Goal: Task Accomplishment & Management: Manage account settings

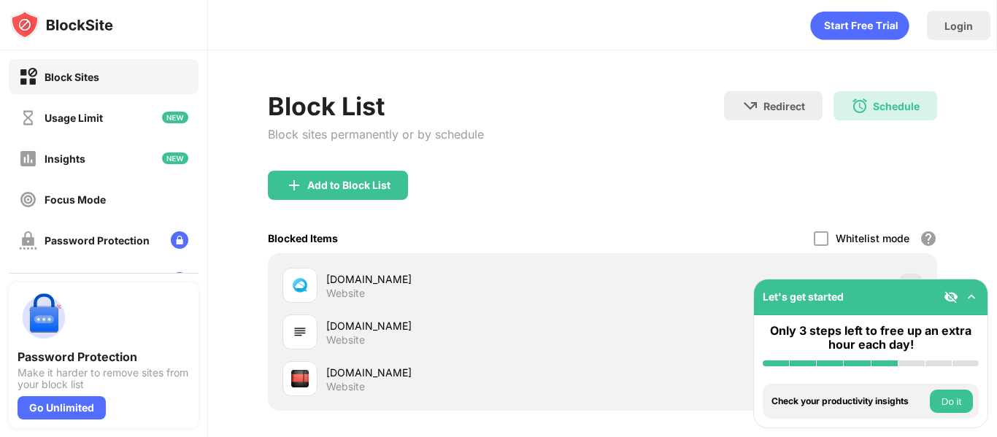
scroll to position [73, 0]
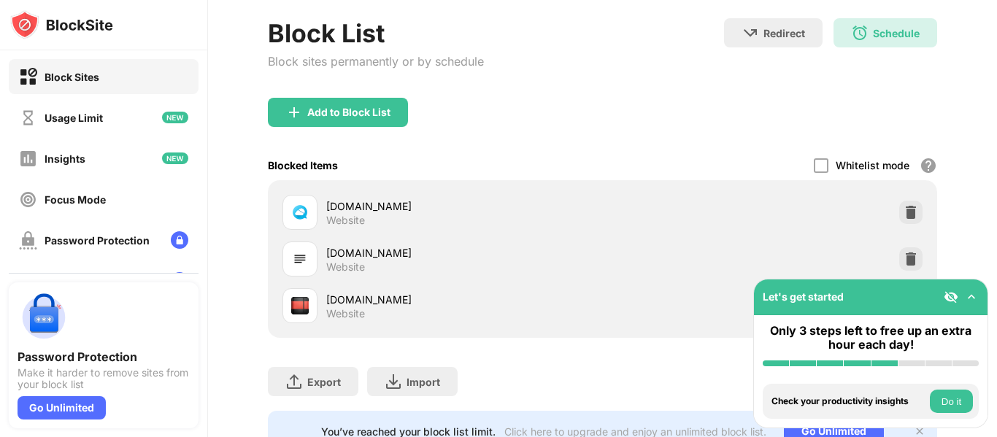
click at [974, 228] on div "Block List Block sites permanently or by schedule Redirect Choose a site to be …" at bounding box center [602, 234] width 789 height 515
click at [937, 403] on button "Do it" at bounding box center [951, 401] width 43 height 23
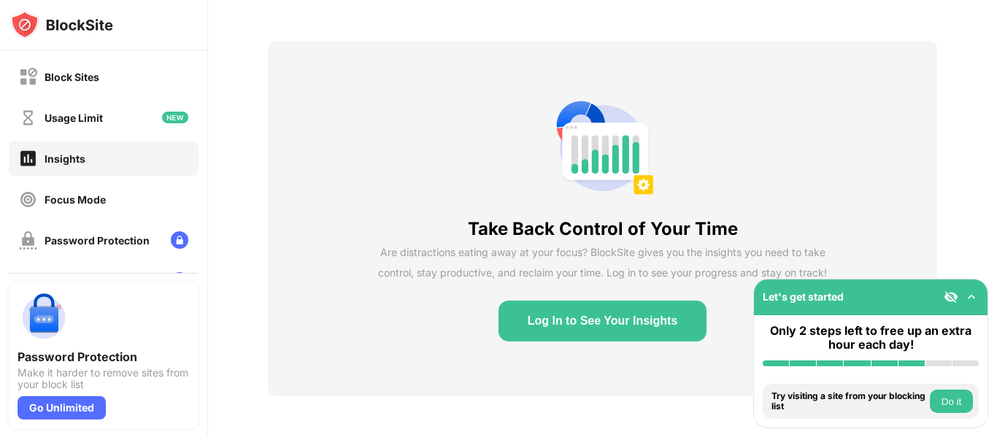
click at [940, 199] on div "Take Back Control of Your Time Are distractions eating away at your focus? Bloc…" at bounding box center [602, 218] width 789 height 437
click at [101, 81] on div "Block Sites" at bounding box center [104, 76] width 190 height 35
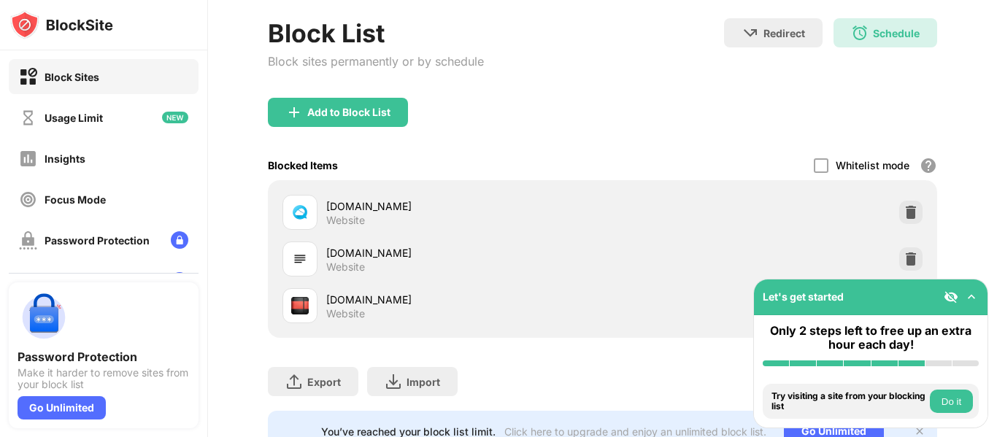
scroll to position [139, 0]
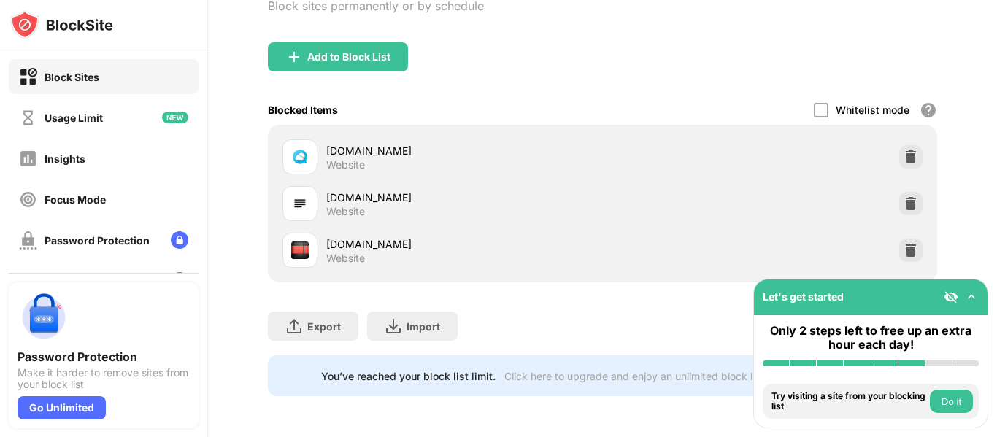
click at [948, 283] on div "Let's get started" at bounding box center [871, 298] width 234 height 36
click at [948, 297] on img at bounding box center [951, 297] width 15 height 15
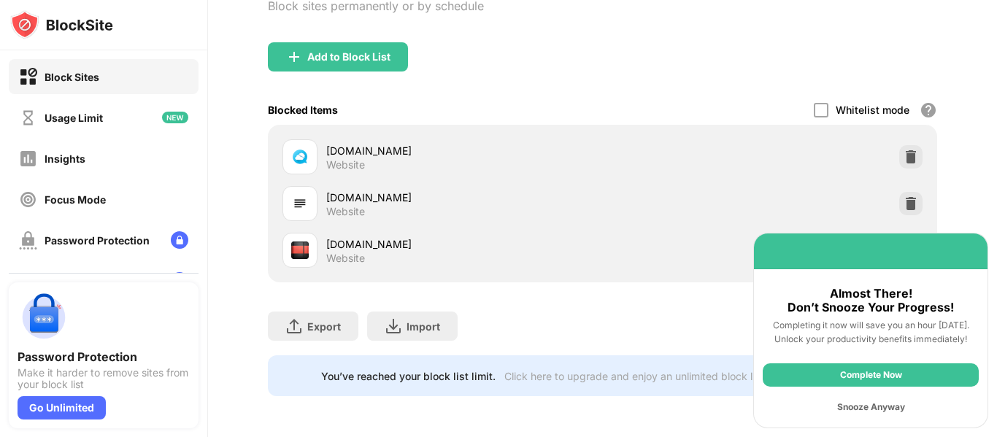
click at [876, 411] on div "Snooze Anyway" at bounding box center [871, 407] width 216 height 23
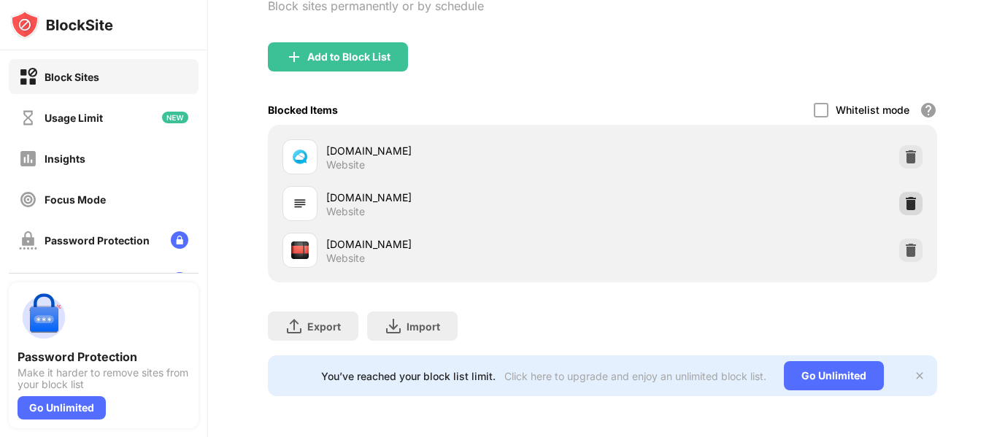
click at [904, 196] on img at bounding box center [911, 203] width 15 height 15
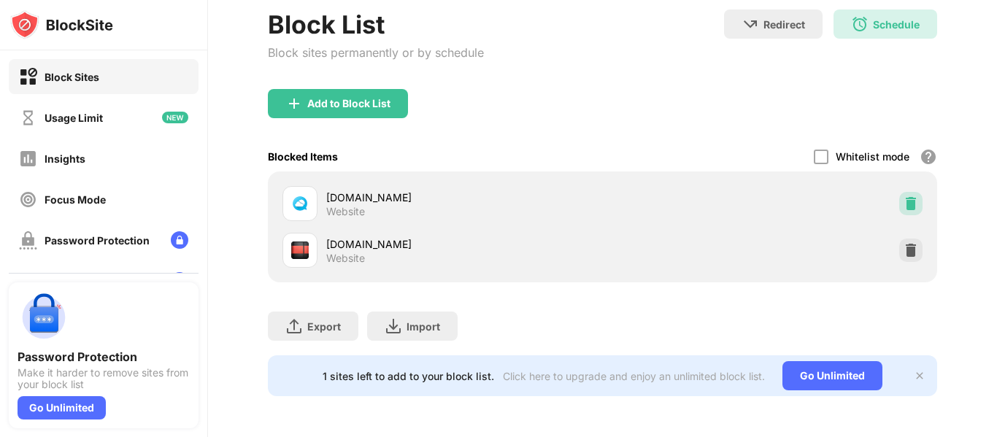
click at [904, 196] on img at bounding box center [911, 203] width 15 height 15
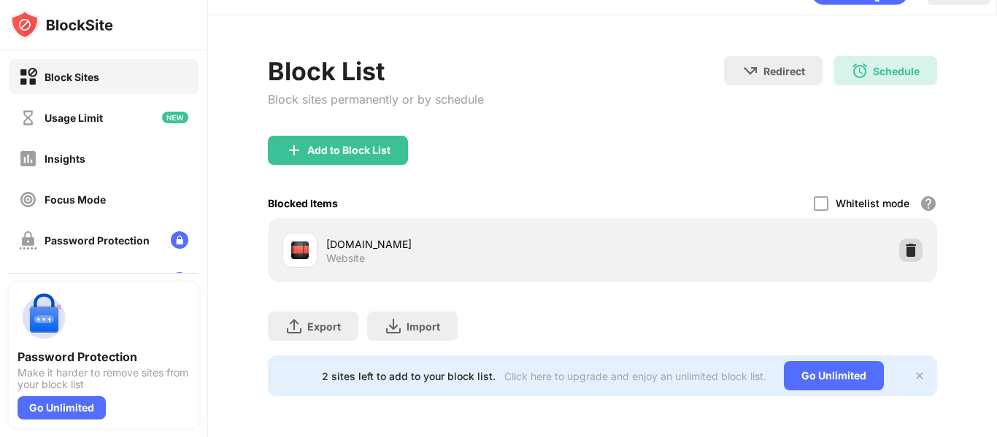
click at [904, 261] on div "[DOMAIN_NAME] Website" at bounding box center [603, 250] width 652 height 47
click at [904, 243] on img at bounding box center [911, 250] width 15 height 15
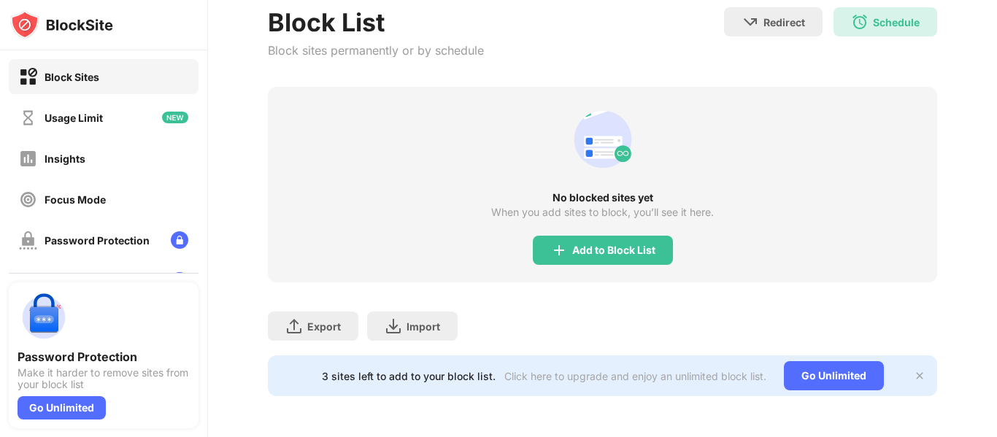
click at [822, 204] on div "No blocked sites yet When you add sites to block, you’ll see it here. Add to Bl…" at bounding box center [603, 185] width 670 height 196
